Goal: Task Accomplishment & Management: Complete application form

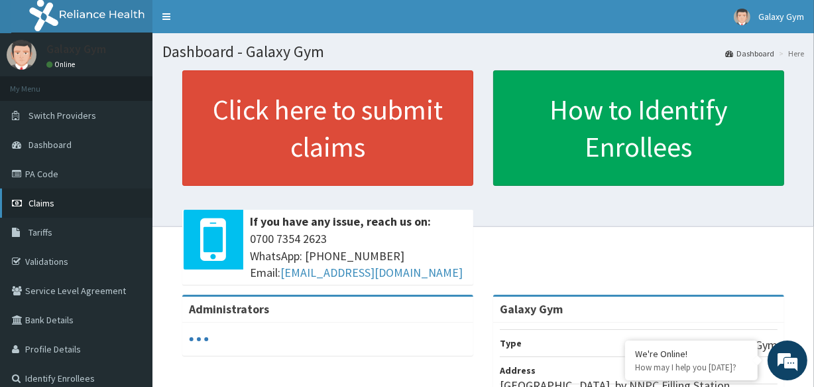
click at [81, 207] on link "Claims" at bounding box center [76, 202] width 153 height 29
click at [64, 202] on link "Claims" at bounding box center [76, 202] width 153 height 29
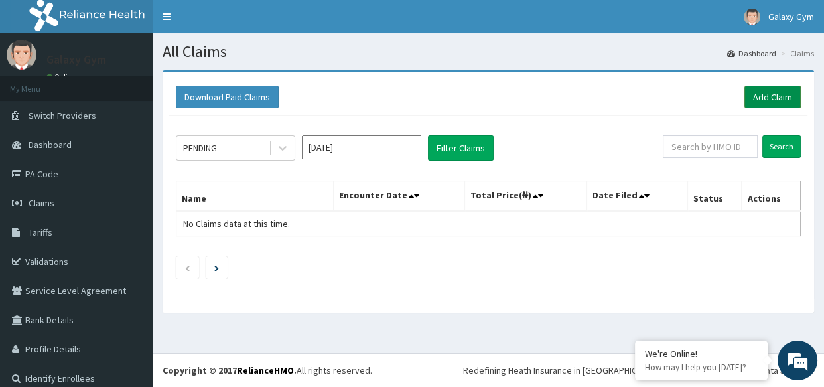
click at [768, 97] on link "Add Claim" at bounding box center [772, 97] width 56 height 23
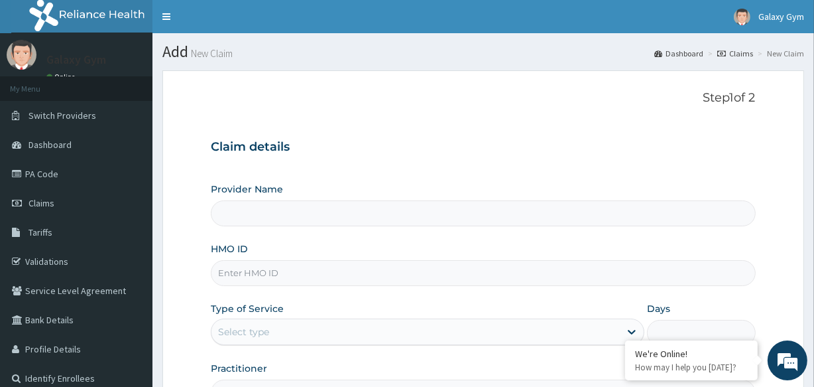
click at [275, 272] on input "HMO ID" at bounding box center [483, 273] width 544 height 26
type input "Galaxy Gym"
type input "1"
type input "t"
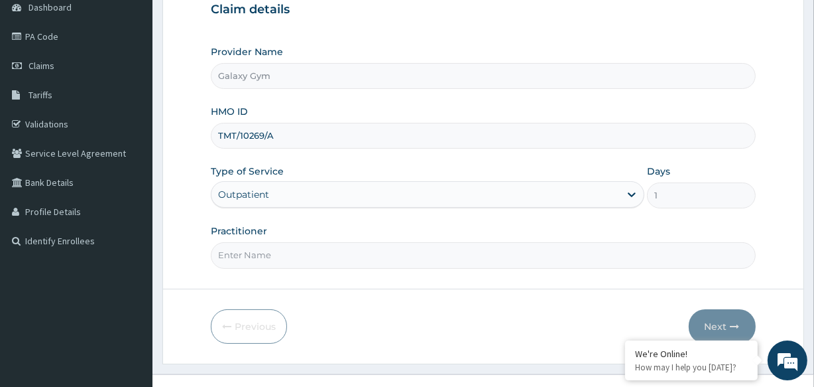
scroll to position [157, 0]
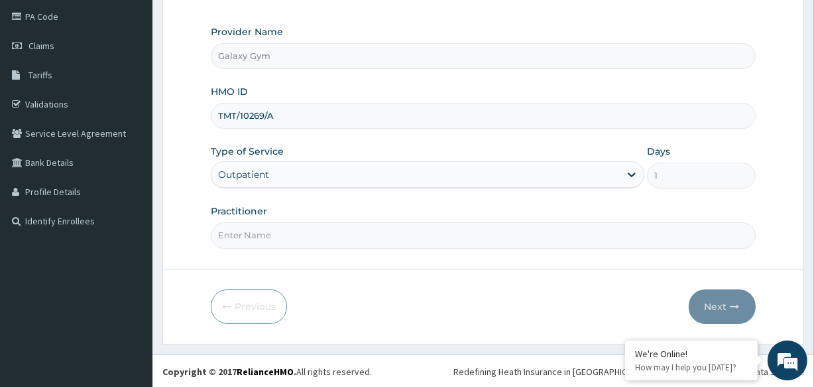
type input "TMT/10269/A"
click at [241, 239] on input "Practitioner" at bounding box center [483, 235] width 544 height 26
type input "LOHI OISE"
click at [735, 308] on icon "button" at bounding box center [735, 306] width 9 height 9
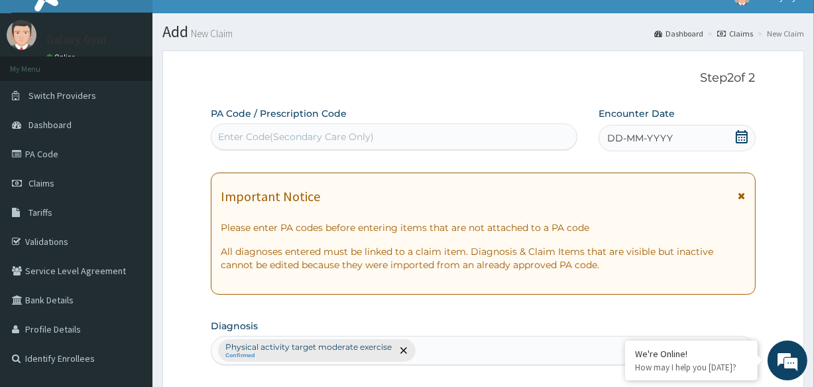
scroll to position [0, 0]
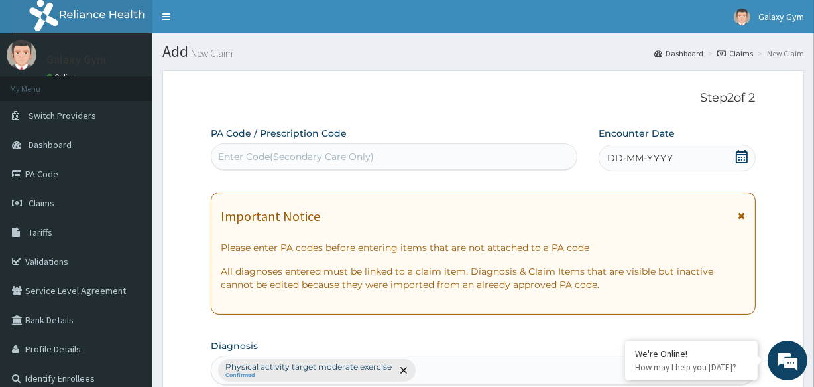
click at [232, 154] on div "Enter Code(Secondary Care Only)" at bounding box center [296, 156] width 156 height 13
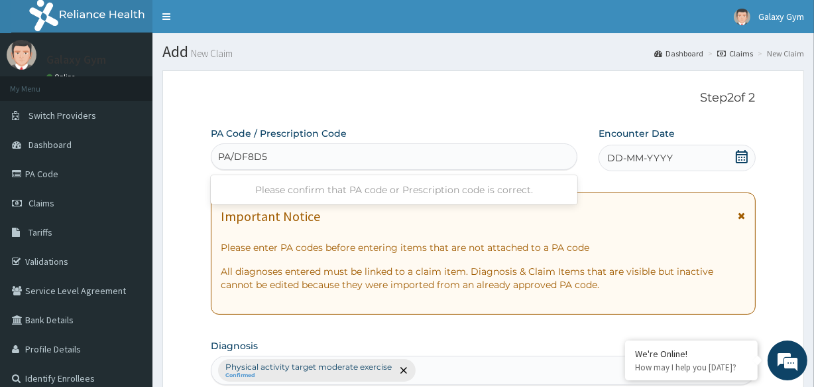
type input "PA/DF8D56"
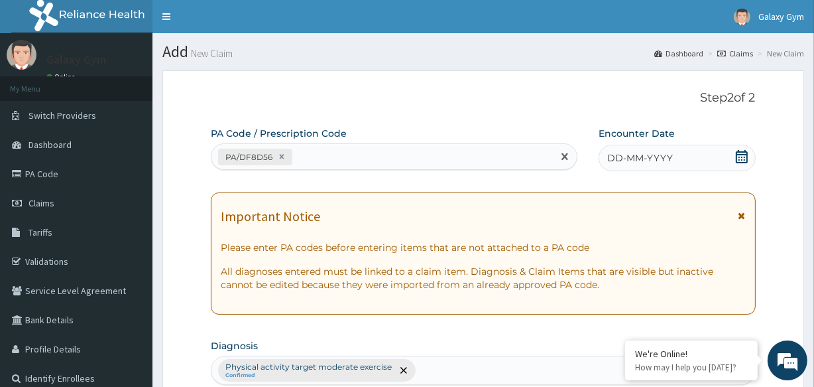
click at [743, 157] on icon at bounding box center [741, 156] width 13 height 13
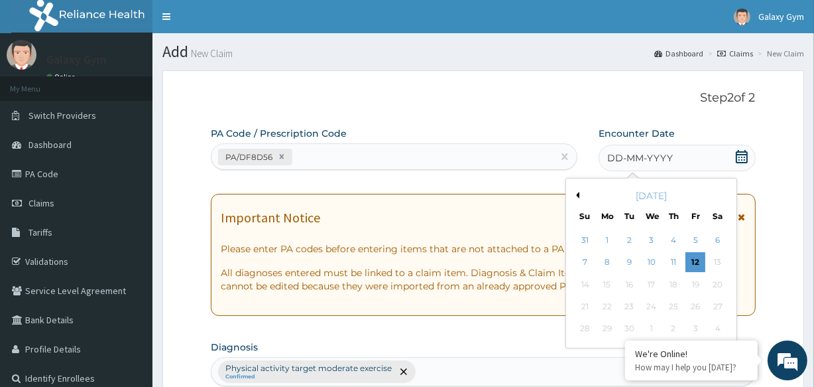
click at [577, 196] on button "Previous Month" at bounding box center [576, 195] width 7 height 7
click at [719, 263] on div "9" at bounding box center [717, 263] width 20 height 20
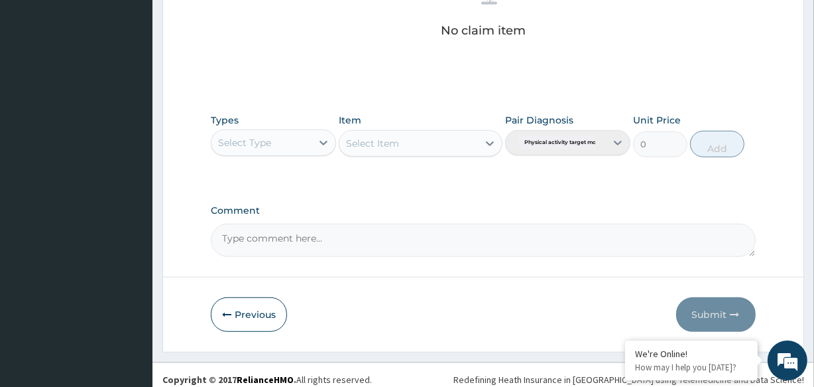
scroll to position [569, 0]
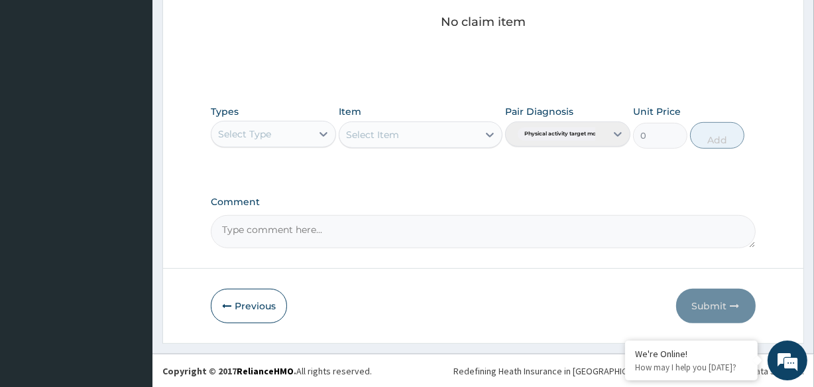
click at [271, 139] on div "Select Type" at bounding box center [244, 133] width 53 height 13
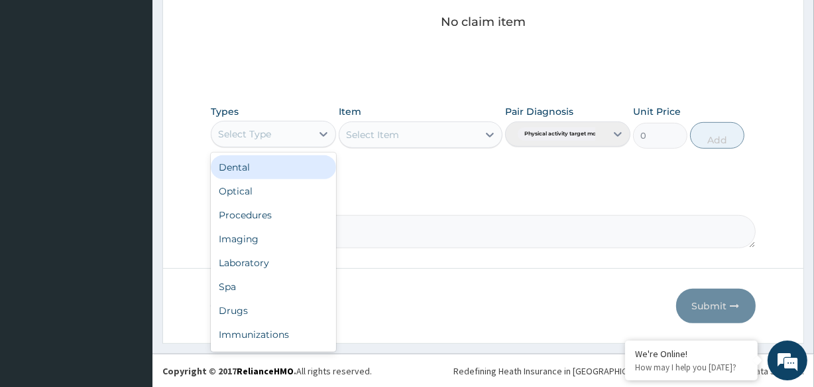
scroll to position [45, 0]
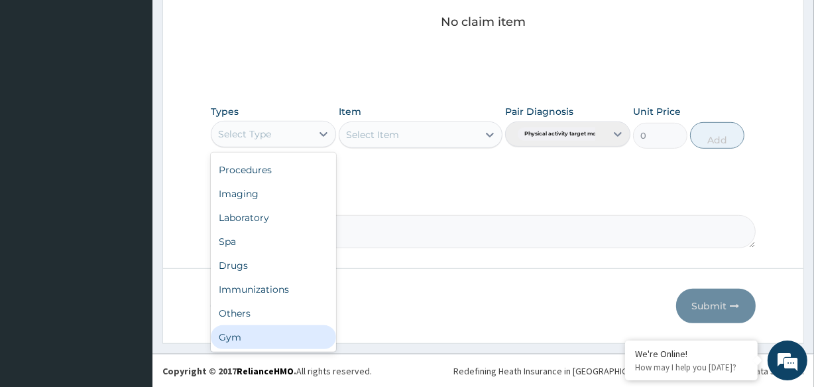
click at [245, 336] on div "Gym" at bounding box center [273, 337] width 125 height 24
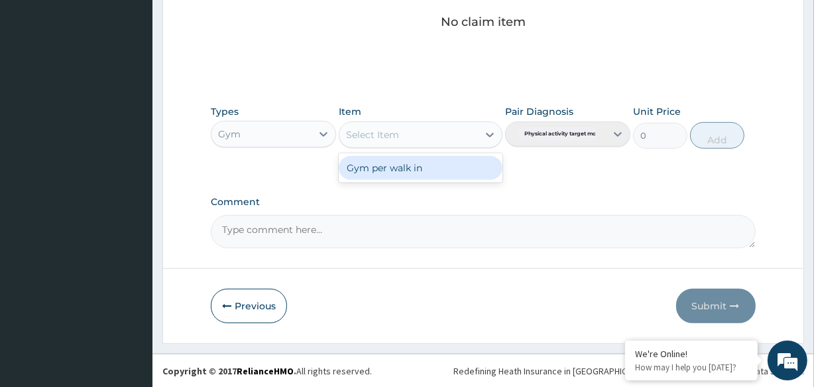
click at [476, 137] on div "Select Item" at bounding box center [408, 134] width 138 height 21
click at [476, 170] on div "Gym per walk in" at bounding box center [420, 168] width 163 height 24
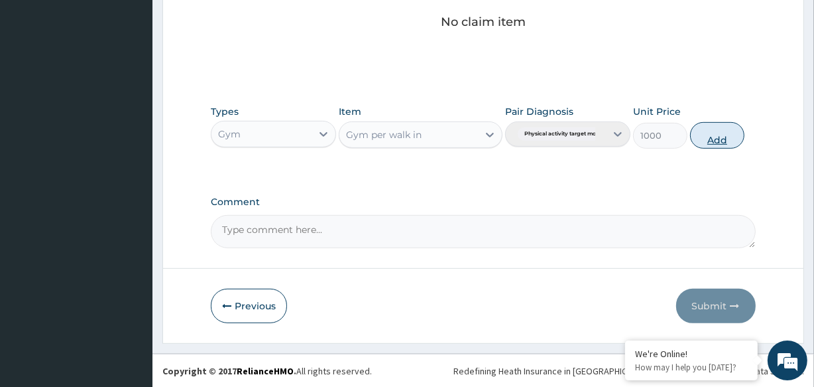
click at [708, 128] on button "Add" at bounding box center [717, 135] width 54 height 27
type input "0"
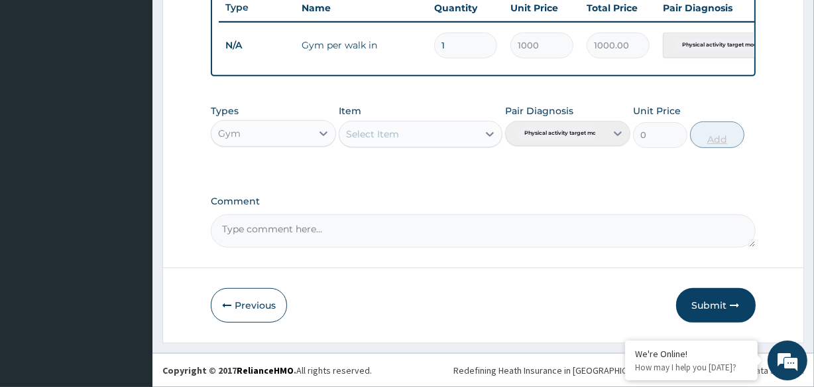
scroll to position [515, 0]
click at [696, 310] on button "Submit" at bounding box center [716, 305] width 80 height 34
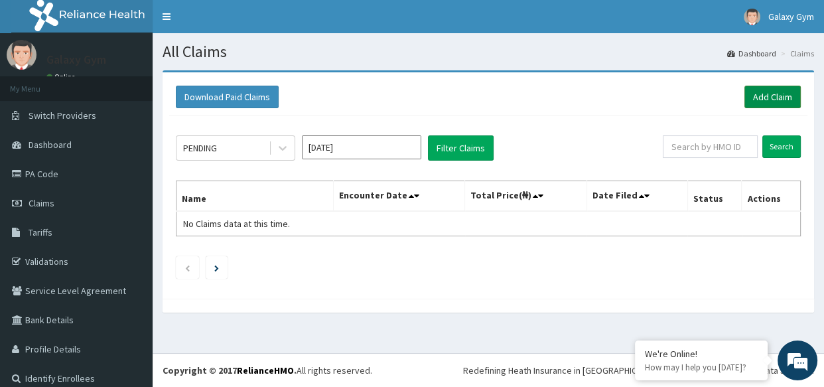
click at [761, 93] on link "Add Claim" at bounding box center [772, 97] width 56 height 23
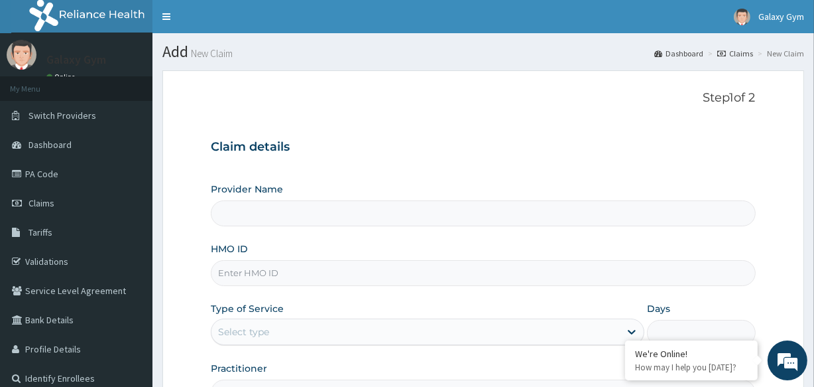
type input "Galaxy Gym"
type input "1"
click at [253, 271] on input "HMO ID" at bounding box center [483, 273] width 544 height 26
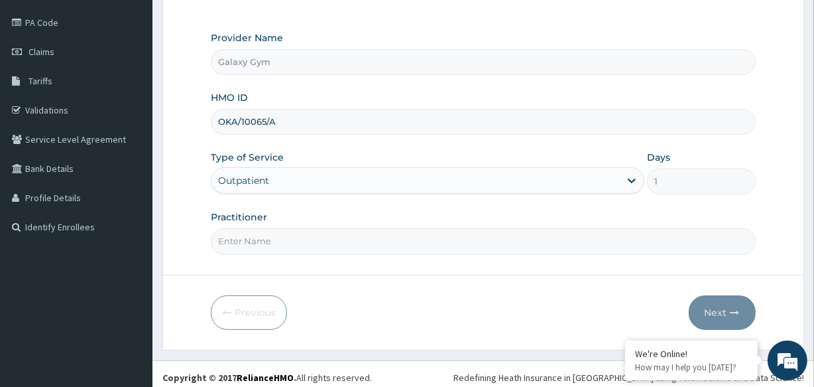
scroll to position [157, 0]
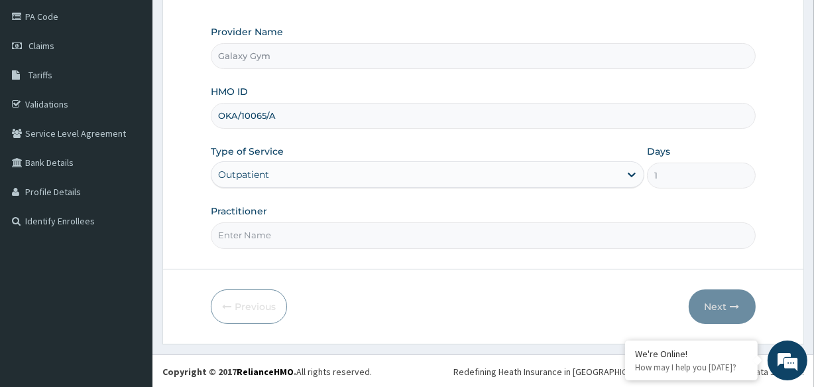
type input "OKA/10065/A"
click at [244, 233] on input "Practitioner" at bounding box center [483, 235] width 544 height 26
type input "LOHI OISE"
click at [722, 311] on button "Next" at bounding box center [722, 306] width 67 height 34
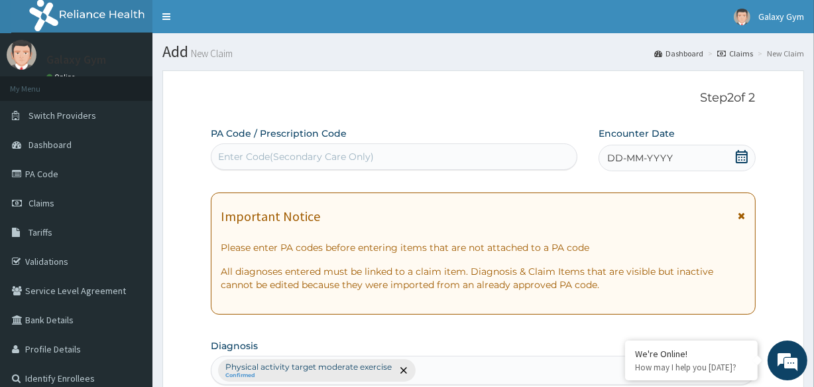
scroll to position [0, 0]
click at [236, 162] on div "Enter Code(Secondary Care Only)" at bounding box center [296, 156] width 156 height 13
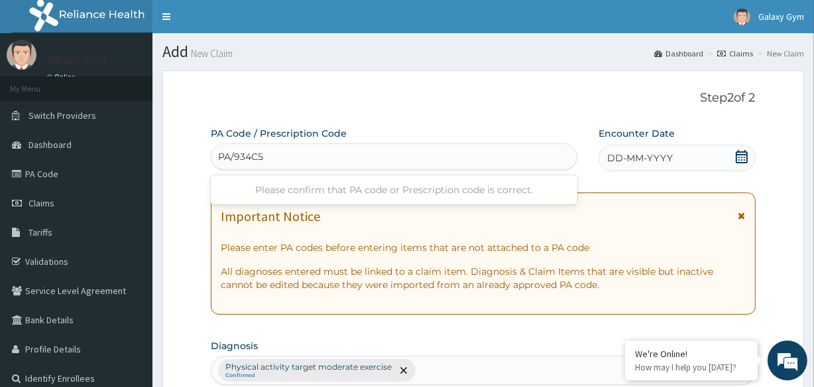
type input "PA/934C57"
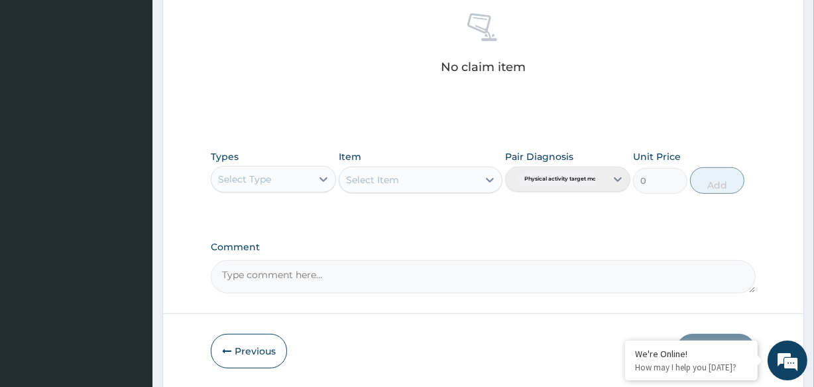
scroll to position [581, 0]
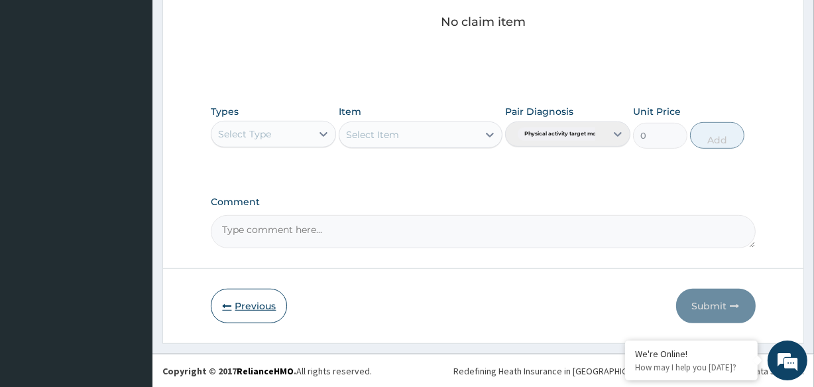
click at [243, 306] on button "Previous" at bounding box center [249, 305] width 76 height 34
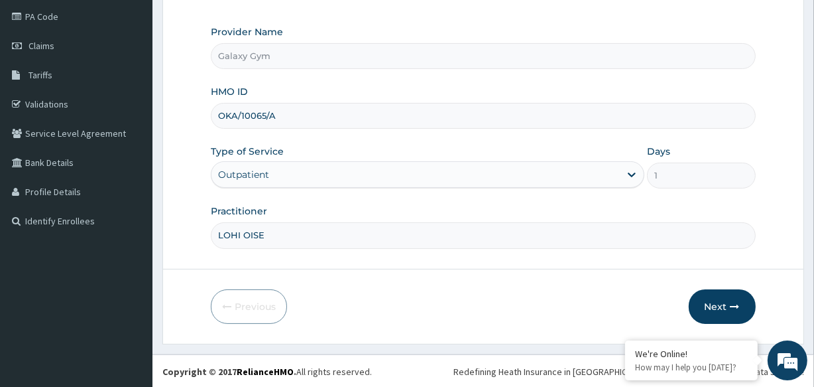
click at [225, 115] on input "OKA/10065/A" at bounding box center [483, 116] width 544 height 26
type input "QKA/10065/A"
click at [719, 307] on button "Next" at bounding box center [722, 306] width 67 height 34
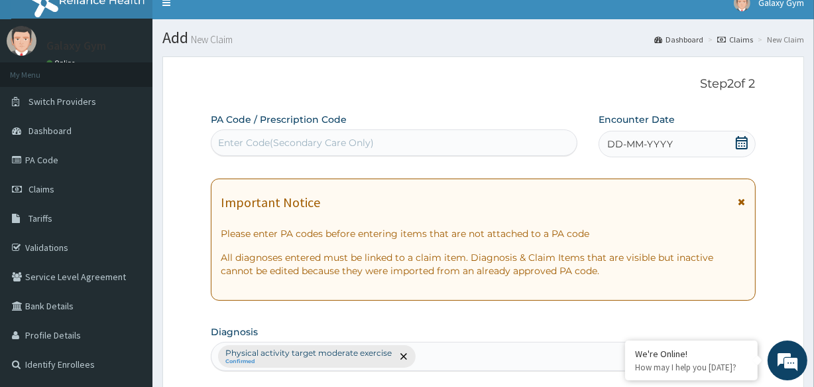
scroll to position [0, 0]
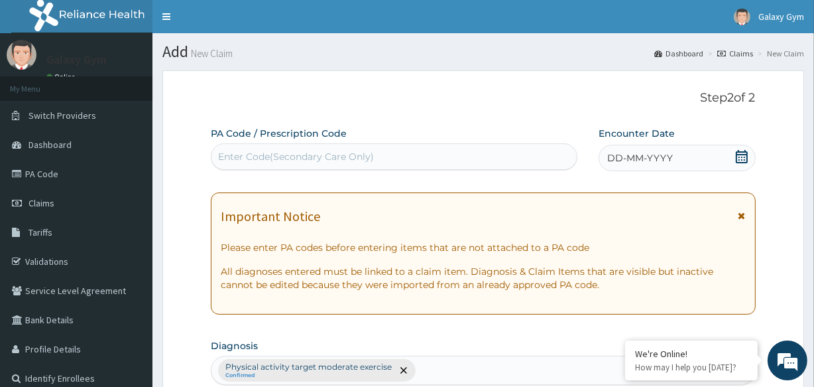
click at [245, 157] on div "Enter Code(Secondary Care Only)" at bounding box center [296, 156] width 156 height 13
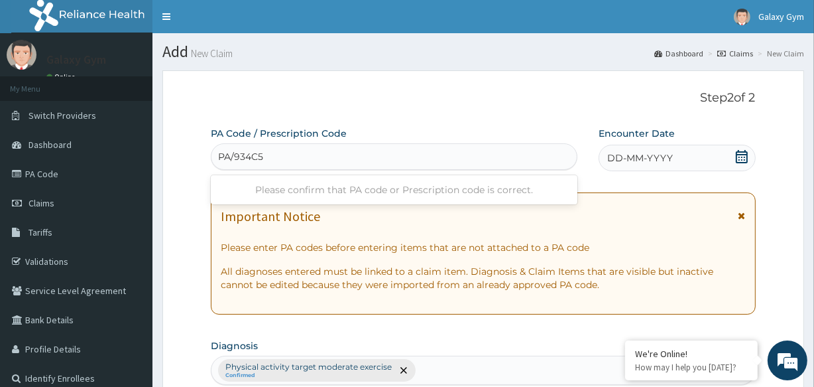
type input "PA/934C57"
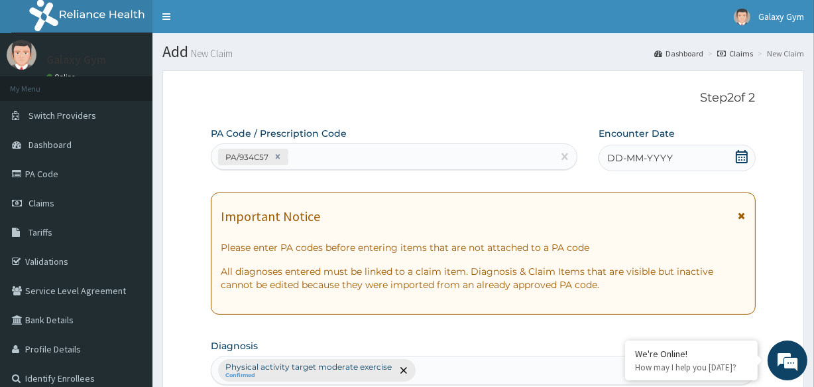
click at [738, 153] on icon at bounding box center [742, 156] width 12 height 13
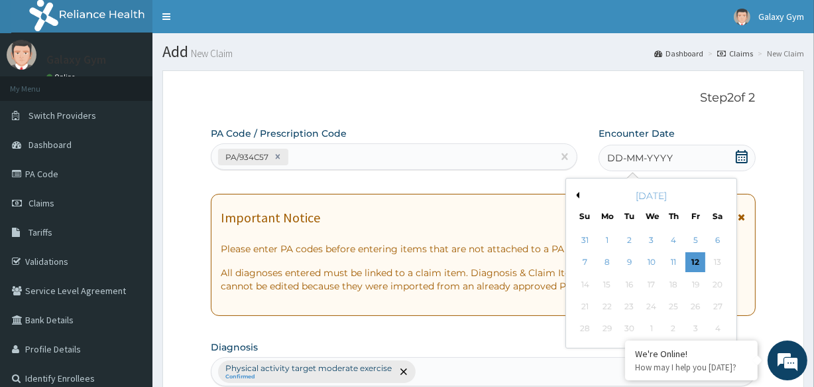
click at [576, 197] on button "Previous Month" at bounding box center [576, 195] width 7 height 7
click at [627, 303] on div "19" at bounding box center [629, 306] width 20 height 20
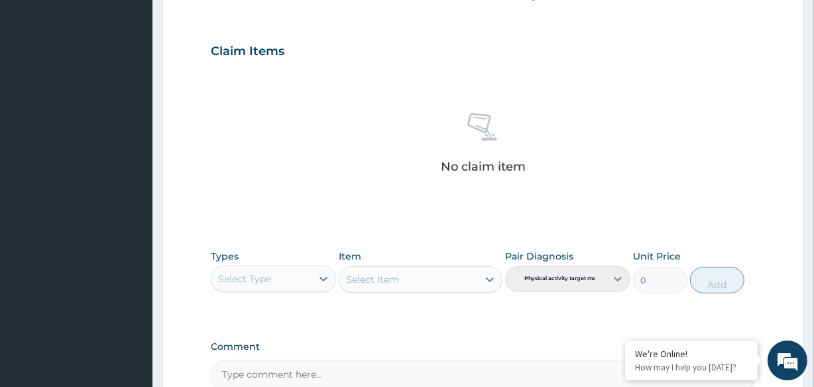
scroll to position [569, 0]
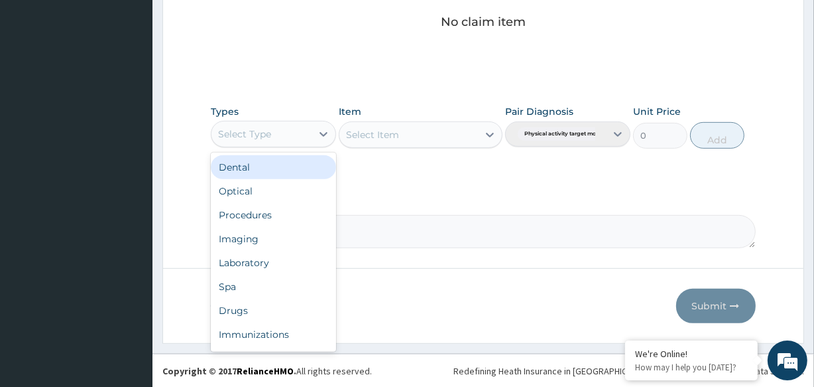
click at [294, 136] on div "Select Type" at bounding box center [262, 133] width 100 height 21
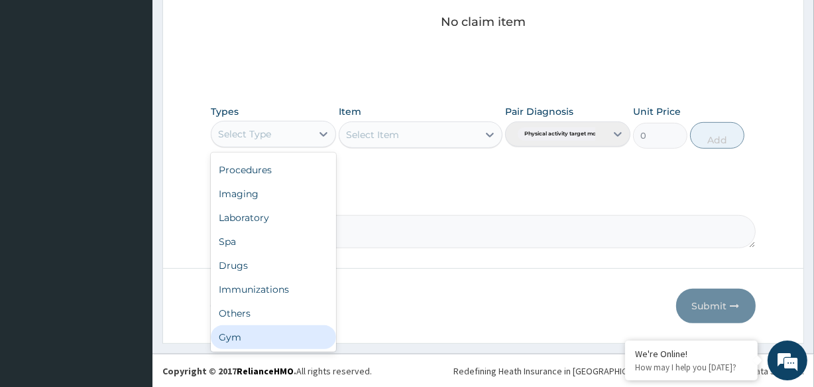
click at [313, 339] on div "Gym" at bounding box center [273, 337] width 125 height 24
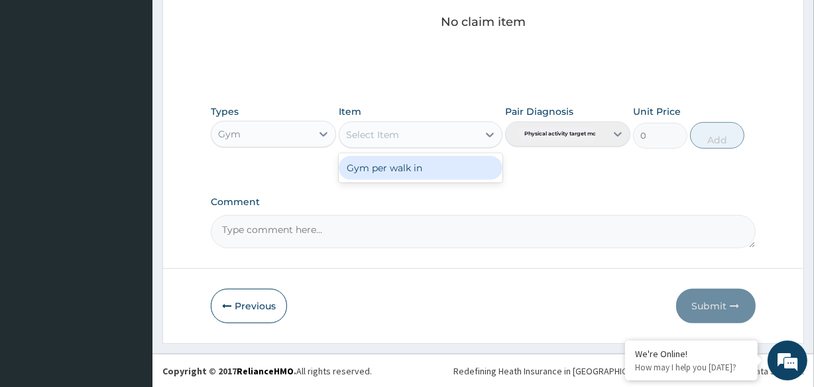
drag, startPoint x: 474, startPoint y: 133, endPoint x: 473, endPoint y: 164, distance: 30.5
click at [474, 136] on div "Select Item" at bounding box center [408, 134] width 138 height 21
click at [473, 172] on div "Gym per walk in" at bounding box center [420, 168] width 163 height 24
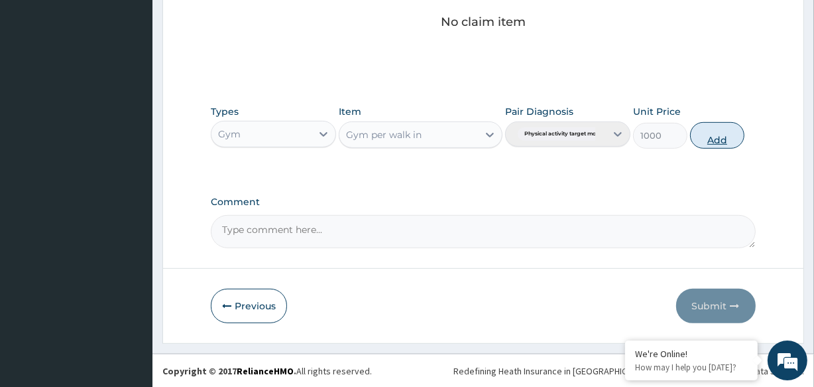
click at [705, 133] on button "Add" at bounding box center [717, 135] width 54 height 27
type input "0"
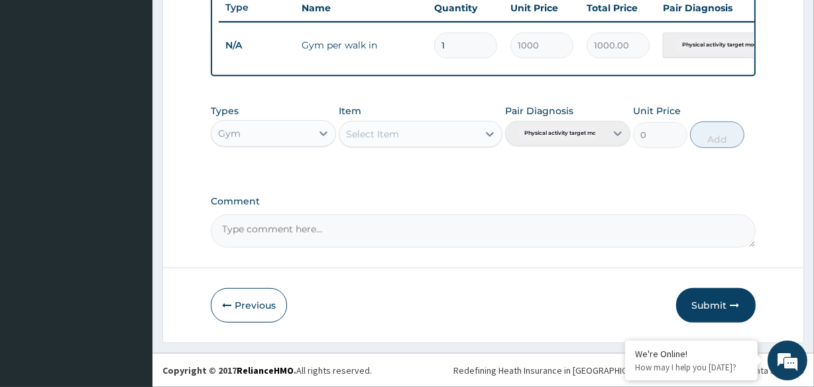
scroll to position [515, 0]
click at [726, 311] on button "Submit" at bounding box center [716, 305] width 80 height 34
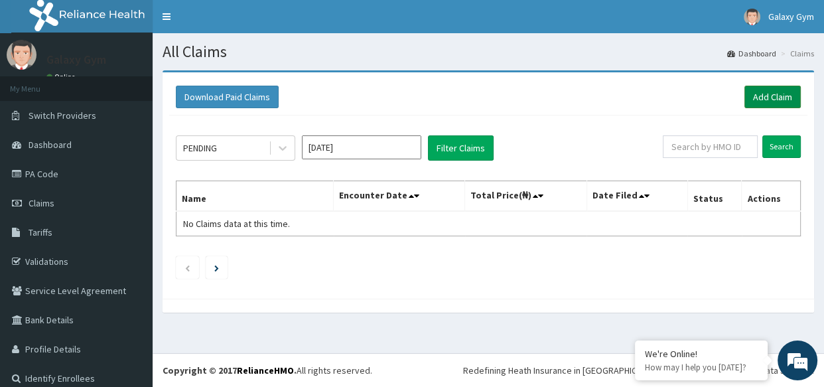
click at [747, 92] on link "Add Claim" at bounding box center [772, 97] width 56 height 23
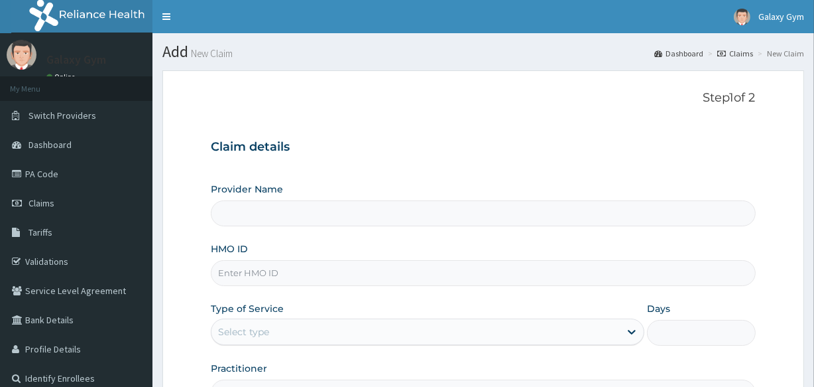
click at [227, 275] on input "HMO ID" at bounding box center [483, 273] width 544 height 26
type input "Galaxy Gym"
type input "1"
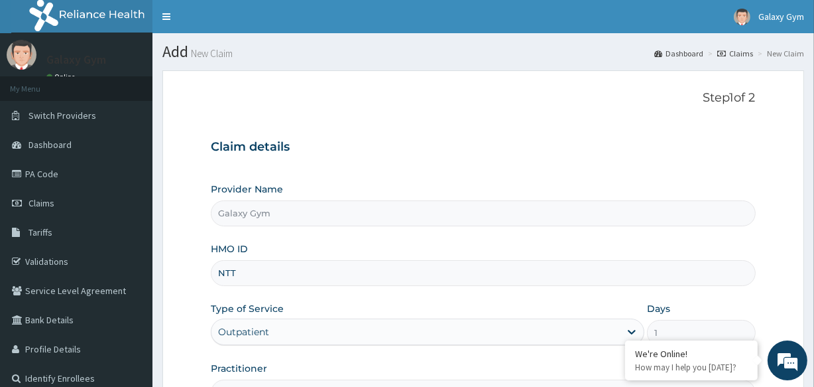
type input "NTT/10012/E"
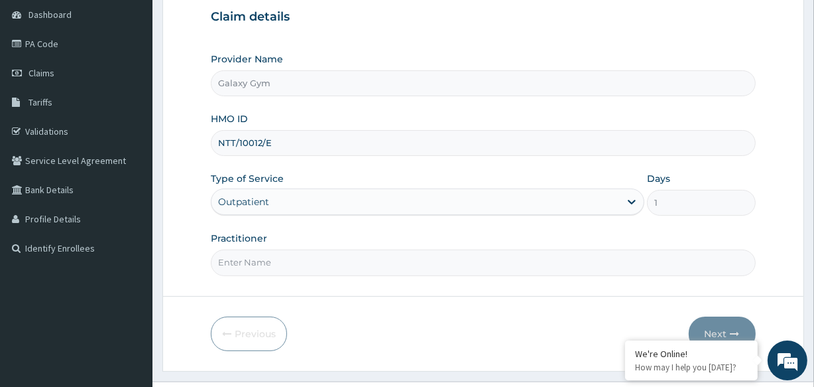
scroll to position [157, 0]
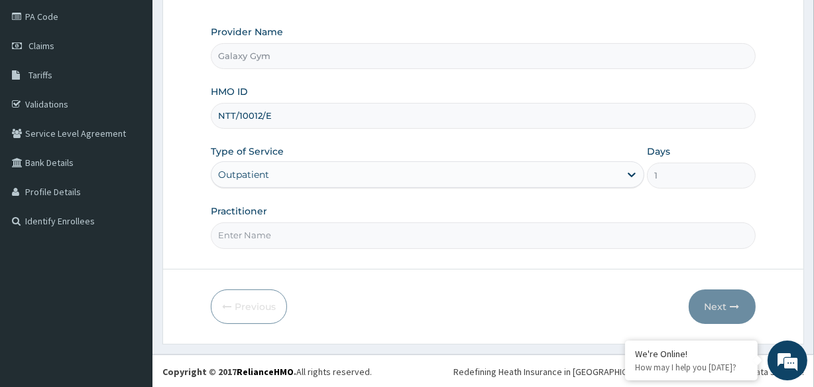
click at [268, 238] on input "Practitioner" at bounding box center [483, 235] width 544 height 26
type input "LOHI OISE"
click at [724, 300] on button "Next" at bounding box center [722, 306] width 67 height 34
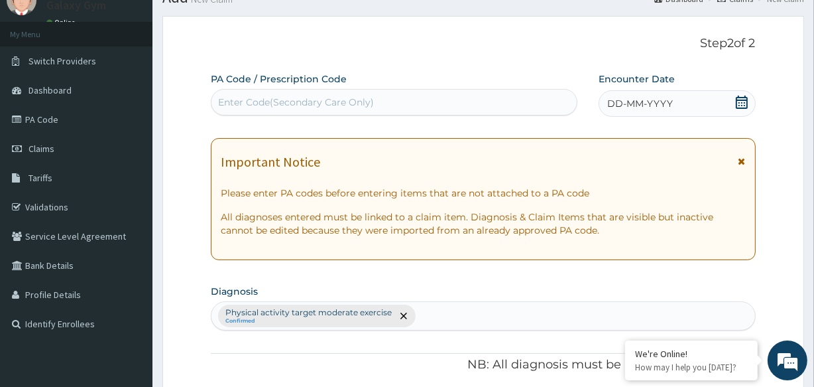
scroll to position [36, 0]
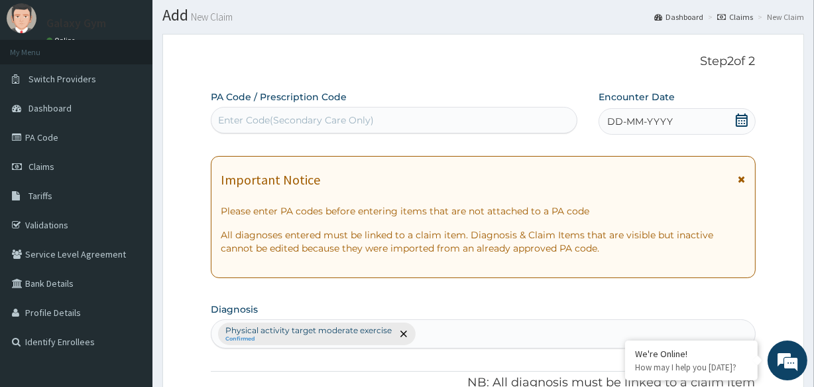
click at [245, 117] on div "Enter Code(Secondary Care Only)" at bounding box center [296, 119] width 156 height 13
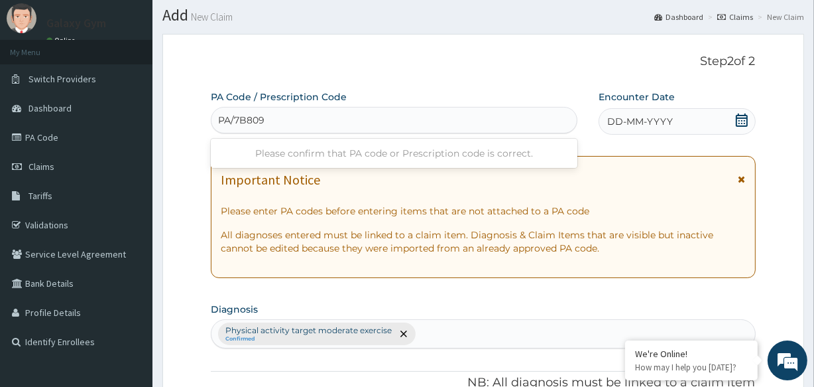
type input "PA/7B8092"
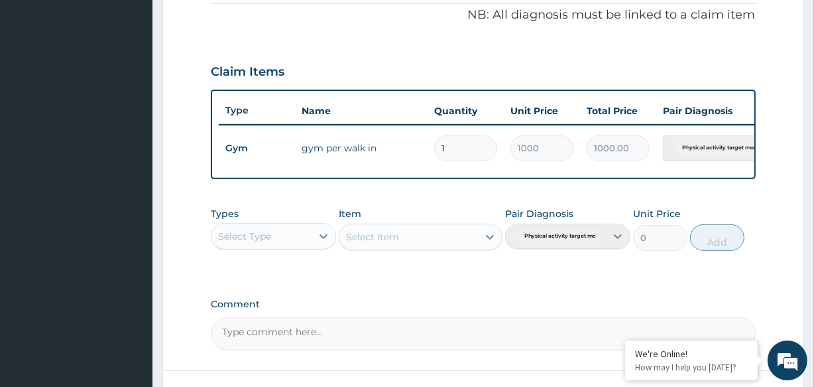
scroll to position [515, 0]
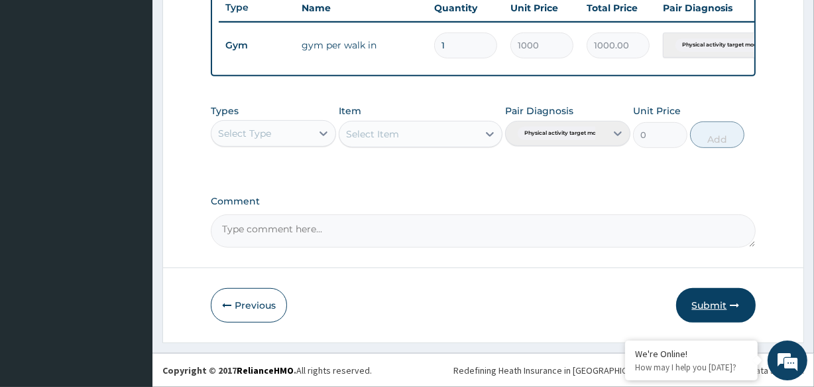
click at [686, 303] on button "Submit" at bounding box center [716, 305] width 80 height 34
